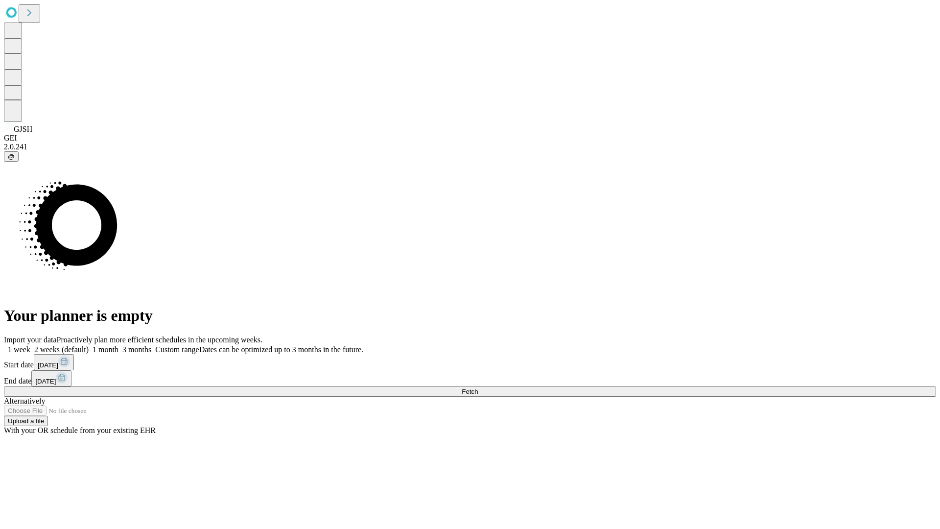
click at [478, 388] on span "Fetch" at bounding box center [470, 391] width 16 height 7
